Goal: Information Seeking & Learning: Learn about a topic

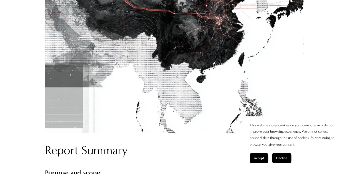
scroll to position [386, 0]
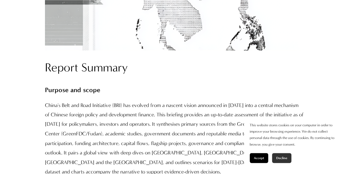
click at [274, 154] on button "Decline" at bounding box center [281, 158] width 19 height 10
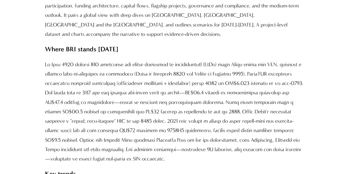
scroll to position [524, 0]
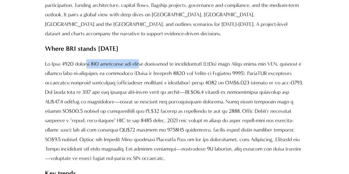
drag, startPoint x: 85, startPoint y: 63, endPoint x: 141, endPoint y: 63, distance: 55.4
click at [141, 63] on p at bounding box center [174, 111] width 259 height 104
click at [186, 63] on p at bounding box center [174, 111] width 259 height 104
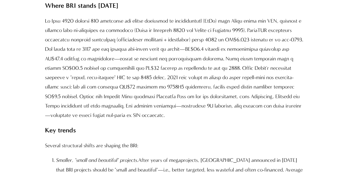
scroll to position [634, 0]
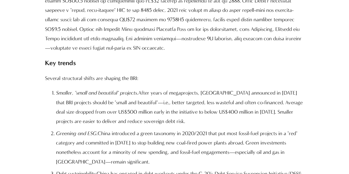
click at [160, 41] on p at bounding box center [174, 1] width 259 height 104
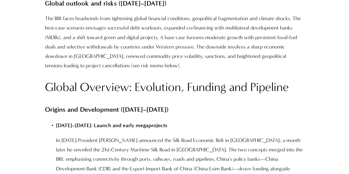
scroll to position [910, 0]
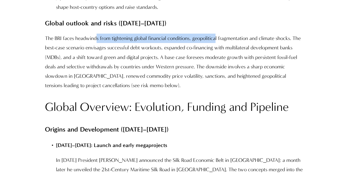
drag, startPoint x: 131, startPoint y: 40, endPoint x: 214, endPoint y: 41, distance: 83.0
click at [216, 40] on p "The BRI faces headwinds from tightening global financial conditions, geopolitic…" at bounding box center [174, 62] width 259 height 57
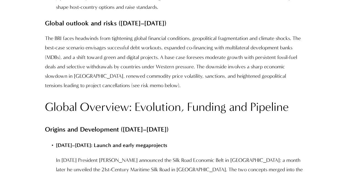
click at [151, 66] on p "The BRI faces headwinds from tightening global financial conditions, geopolitic…" at bounding box center [174, 62] width 259 height 57
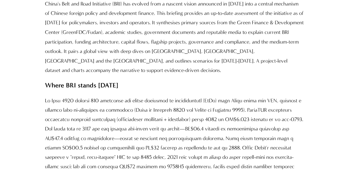
scroll to position [489, 0]
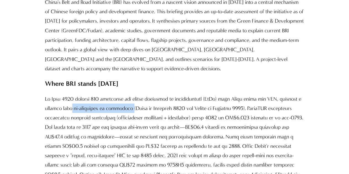
drag, startPoint x: 97, startPoint y: 110, endPoint x: 160, endPoint y: 109, distance: 62.9
click at [158, 110] on p at bounding box center [174, 146] width 259 height 104
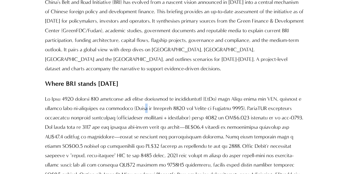
click at [166, 109] on p at bounding box center [174, 146] width 259 height 104
click at [249, 110] on p at bounding box center [174, 146] width 259 height 104
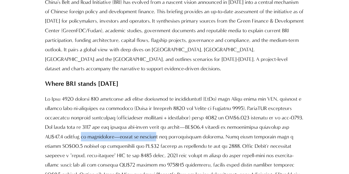
drag, startPoint x: 88, startPoint y: 135, endPoint x: 166, endPoint y: 132, distance: 77.5
click at [163, 134] on p at bounding box center [174, 146] width 259 height 104
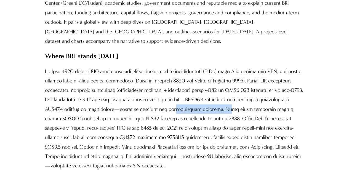
drag, startPoint x: 186, startPoint y: 108, endPoint x: 234, endPoint y: 108, distance: 48.5
click at [234, 108] on p at bounding box center [174, 118] width 259 height 104
click at [250, 116] on p at bounding box center [174, 118] width 259 height 104
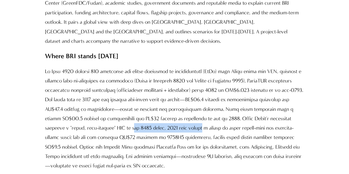
drag, startPoint x: 135, startPoint y: 125, endPoint x: 176, endPoint y: 125, distance: 41.4
click at [176, 125] on p at bounding box center [174, 118] width 259 height 104
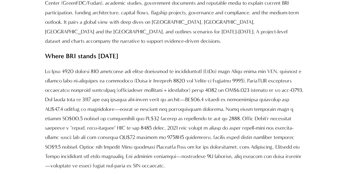
click at [201, 125] on p at bounding box center [174, 118] width 259 height 104
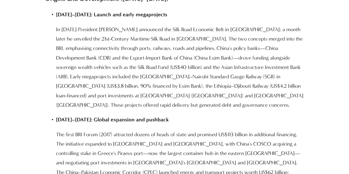
scroll to position [1013, 0]
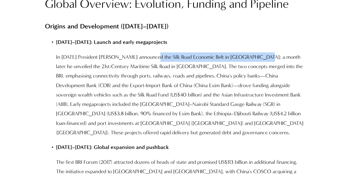
drag, startPoint x: 150, startPoint y: 58, endPoint x: 259, endPoint y: 58, distance: 109.2
click at [259, 58] on p "In [DATE] President [PERSON_NAME] announced the Silk Road Economic Belt in [GEO…" at bounding box center [180, 94] width 248 height 85
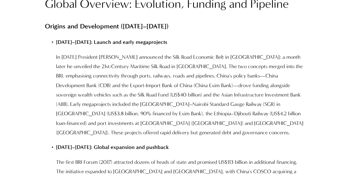
click at [277, 58] on p "In [DATE] President [PERSON_NAME] announced the Silk Road Economic Belt in [GEO…" at bounding box center [180, 94] width 248 height 85
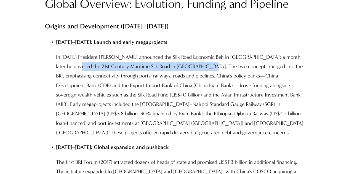
drag, startPoint x: 67, startPoint y: 68, endPoint x: 196, endPoint y: 68, distance: 129.3
click at [196, 68] on p "In [DATE] President [PERSON_NAME] announced the Silk Road Economic Belt in [GEO…" at bounding box center [180, 94] width 248 height 85
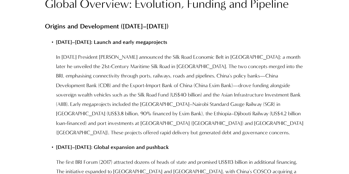
click at [219, 68] on p "In [DATE] President [PERSON_NAME] announced the Silk Road Economic Belt in [GEO…" at bounding box center [180, 94] width 248 height 85
drag, startPoint x: 243, startPoint y: 66, endPoint x: 293, endPoint y: 66, distance: 49.6
click at [293, 66] on p "In [DATE] President [PERSON_NAME] announced the Silk Road Economic Belt in [GEO…" at bounding box center [180, 94] width 248 height 85
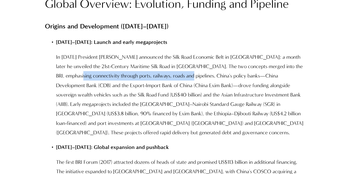
drag, startPoint x: 69, startPoint y: 76, endPoint x: 189, endPoint y: 76, distance: 119.4
click at [180, 76] on p "In [DATE] President [PERSON_NAME] announced the Silk Road Economic Belt in [GEO…" at bounding box center [180, 94] width 248 height 85
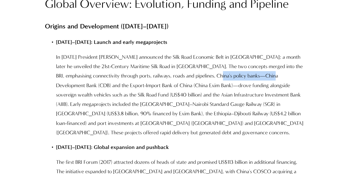
drag, startPoint x: 227, startPoint y: 76, endPoint x: 267, endPoint y: 76, distance: 39.4
click at [267, 76] on p "In [DATE] President [PERSON_NAME] announced the Silk Road Economic Belt in [GEO…" at bounding box center [180, 94] width 248 height 85
click at [282, 76] on p "In [DATE] President [PERSON_NAME] announced the Silk Road Economic Belt in [GEO…" at bounding box center [180, 94] width 248 height 85
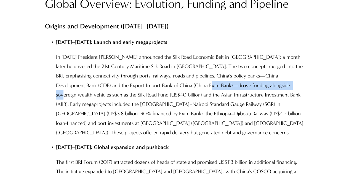
drag, startPoint x: 182, startPoint y: 88, endPoint x: 265, endPoint y: 87, distance: 83.5
click at [265, 87] on p "In [DATE] President [PERSON_NAME] announced the Silk Road Economic Belt in [GEO…" at bounding box center [180, 94] width 248 height 85
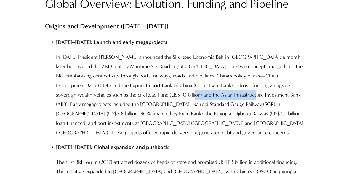
drag, startPoint x: 151, startPoint y: 91, endPoint x: 210, endPoint y: 91, distance: 59.5
click at [211, 91] on p "In [DATE] President [PERSON_NAME] announced the Silk Road Economic Belt in [GEO…" at bounding box center [180, 94] width 248 height 85
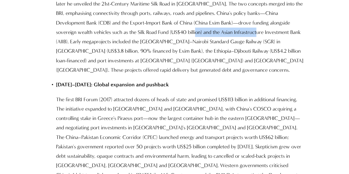
scroll to position [1096, 0]
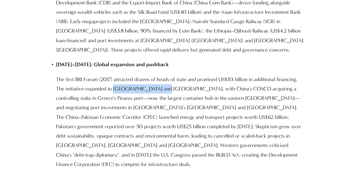
drag, startPoint x: 115, startPoint y: 82, endPoint x: 162, endPoint y: 84, distance: 47.2
click at [162, 84] on p "The first BRI Forum (2017) attracted dozens of heads of state and promised US$1…" at bounding box center [180, 122] width 248 height 95
drag, startPoint x: 167, startPoint y: 80, endPoint x: 154, endPoint y: 79, distance: 13.6
click at [167, 80] on p "The first BRI Forum (2017) attracted dozens of heads of state and promised US$1…" at bounding box center [180, 122] width 248 height 95
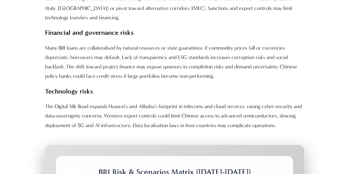
scroll to position [4900, 0]
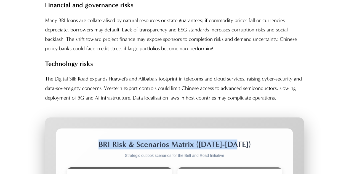
drag, startPoint x: 104, startPoint y: 6, endPoint x: 248, endPoint y: 10, distance: 144.0
click at [248, 139] on h2 "BRI Risk & Scenarios Matrix ([DATE]-[DATE])" at bounding box center [174, 144] width 215 height 10
copy h2 "BRI Risk & Scenarios Matrix ([DATE]-[DATE])"
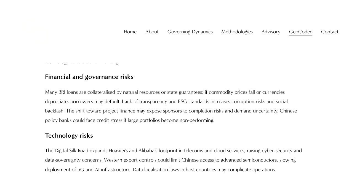
scroll to position [4790, 0]
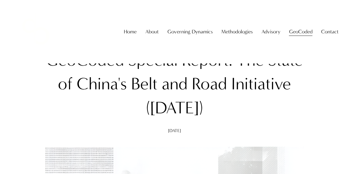
scroll to position [0, 0]
